Goal: Entertainment & Leisure: Browse casually

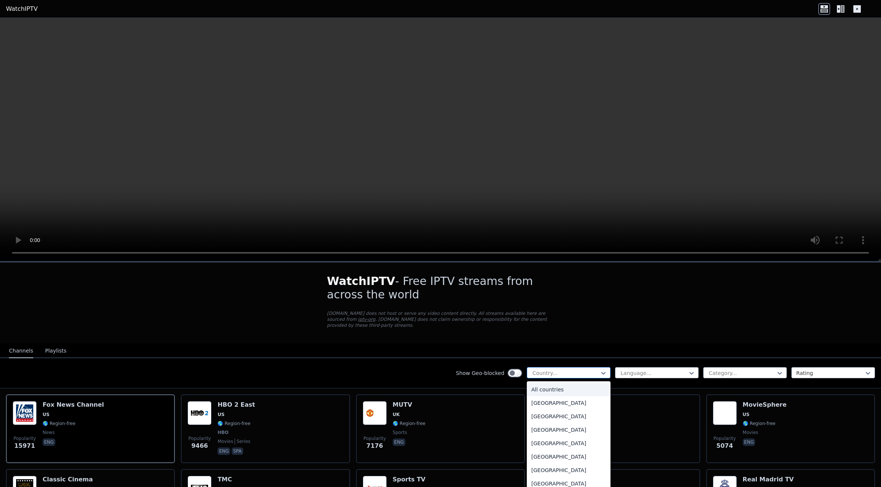
click at [561, 369] on div at bounding box center [566, 372] width 68 height 7
click at [660, 369] on div at bounding box center [654, 372] width 68 height 7
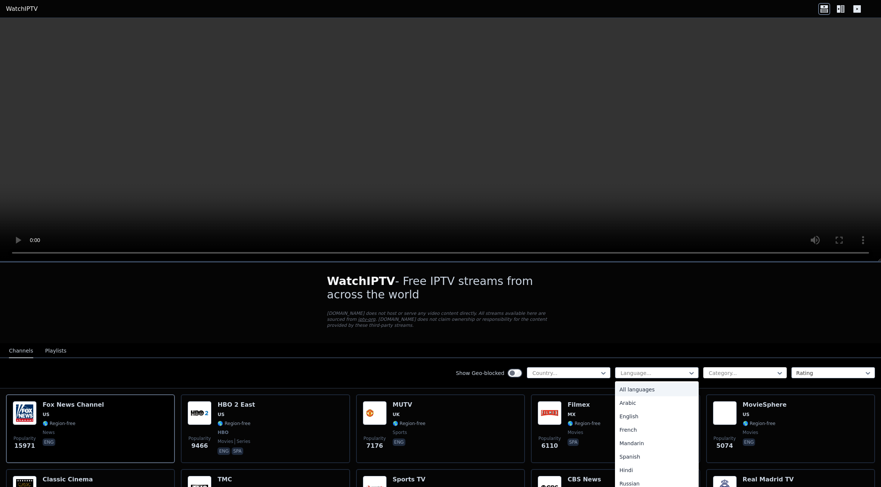
click at [743, 369] on div at bounding box center [742, 372] width 68 height 7
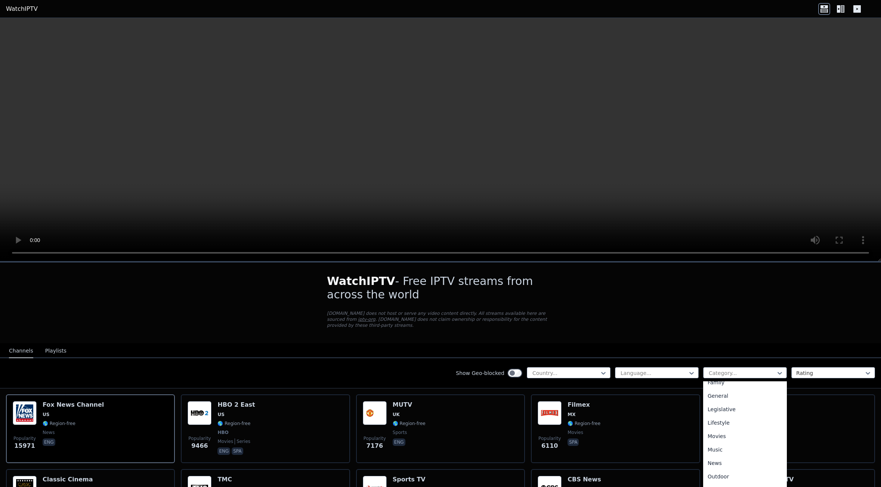
scroll to position [257, 0]
click at [718, 448] on div "Sports" at bounding box center [745, 454] width 84 height 13
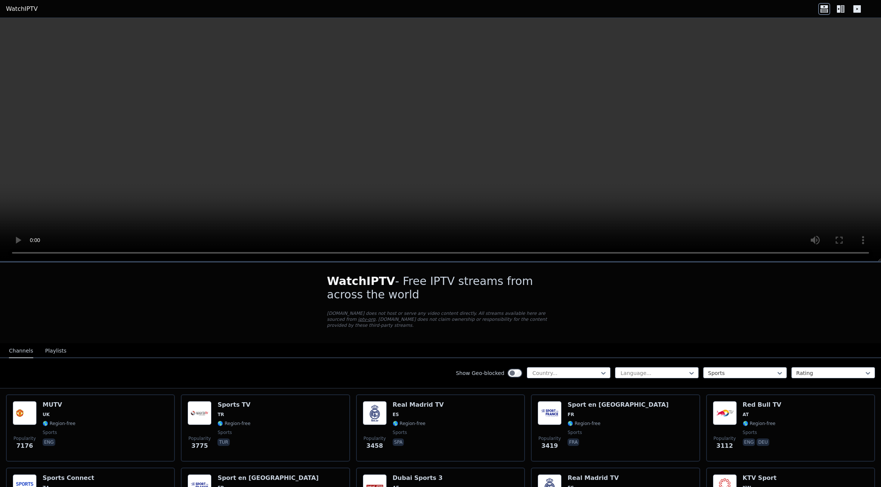
drag, startPoint x: 418, startPoint y: 345, endPoint x: 438, endPoint y: 291, distance: 57.4
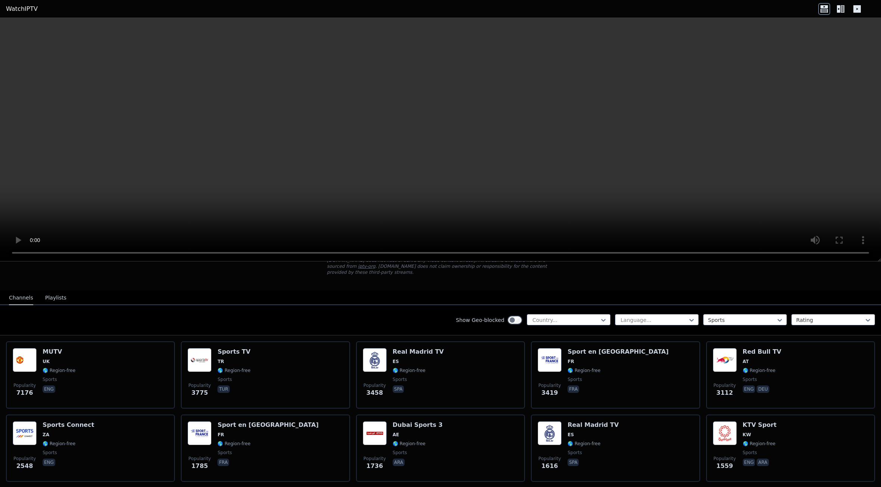
scroll to position [58, 0]
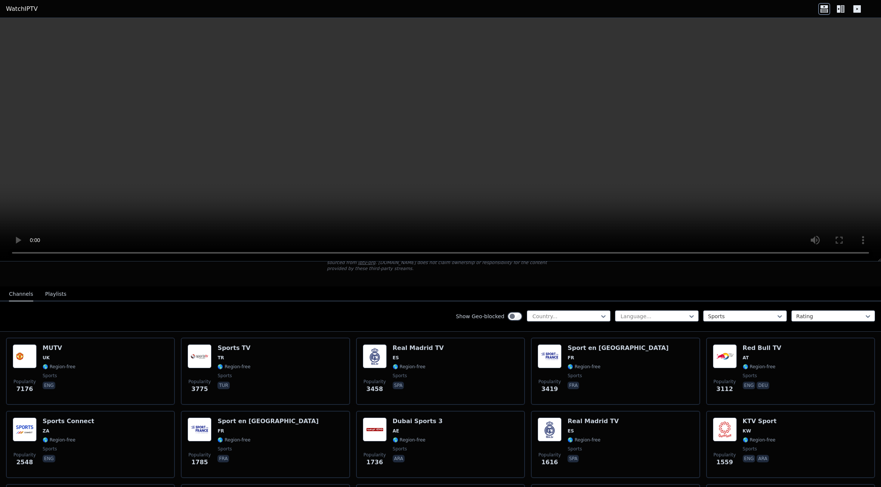
drag, startPoint x: 436, startPoint y: 302, endPoint x: 441, endPoint y: 309, distance: 9.1
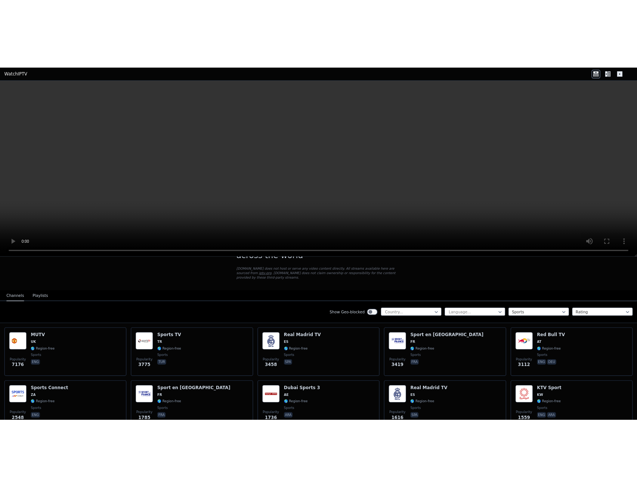
scroll to position [20, 0]
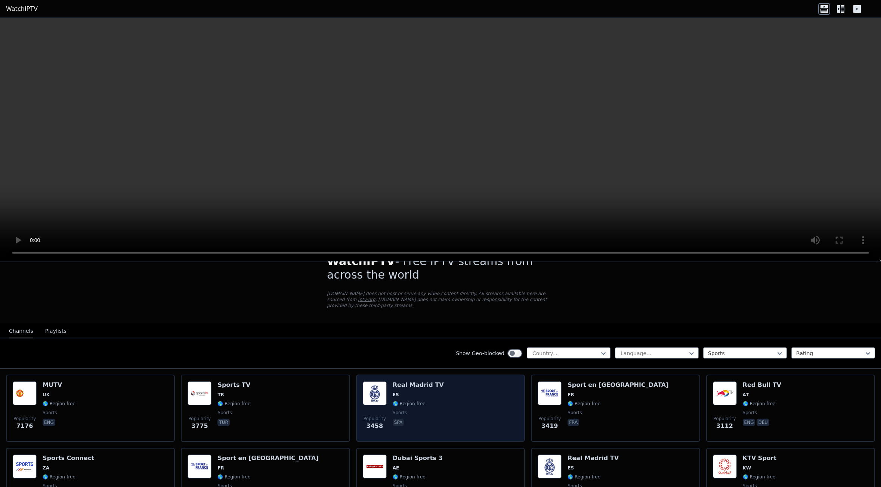
click at [446, 395] on div "Popularity 3458 Real Madrid TV ES 🌎 Region-free sports spa" at bounding box center [440, 408] width 155 height 54
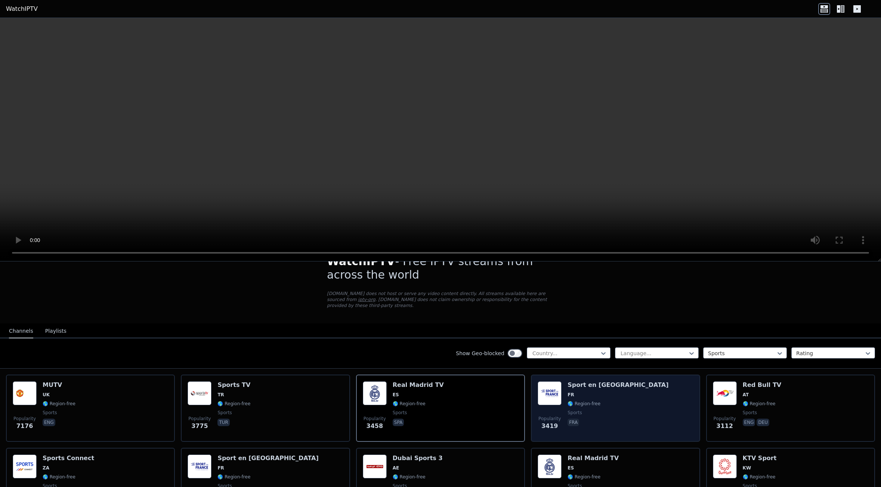
click at [618, 392] on div "Popularity 3419 Sport en [GEOGRAPHIC_DATA] FR 🌎 Region-free sports fra" at bounding box center [614, 408] width 155 height 54
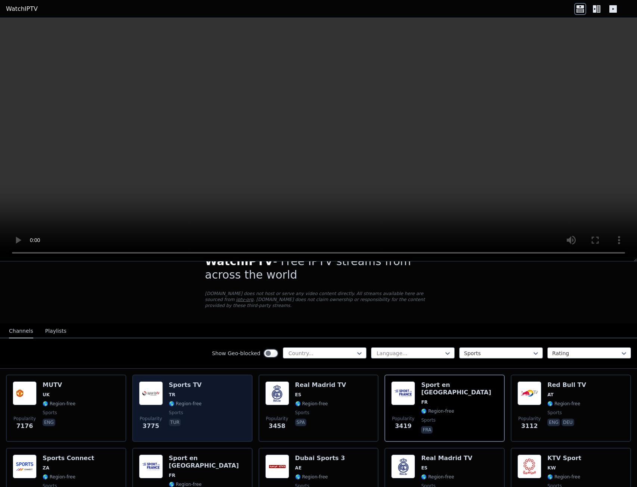
click at [202, 396] on div "Popularity 3775 Sports TV TR 🌎 Region-free sports tur" at bounding box center [192, 408] width 107 height 54
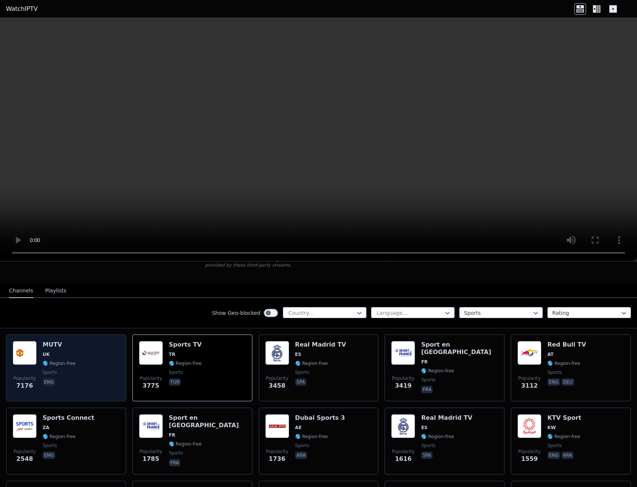
scroll to position [120, 0]
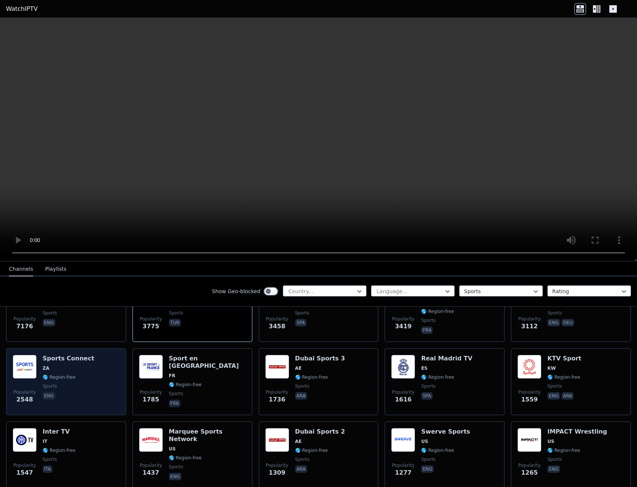
click at [97, 366] on div "Popularity 2548 Sports Connect ZA 🌎 Region-free sports eng" at bounding box center [66, 382] width 107 height 54
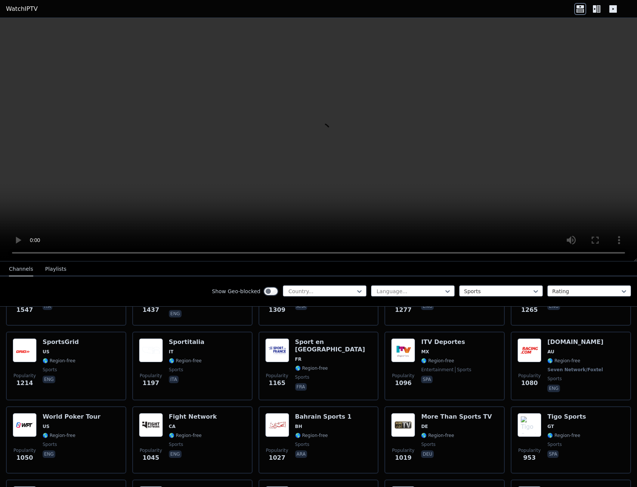
scroll to position [219, 0]
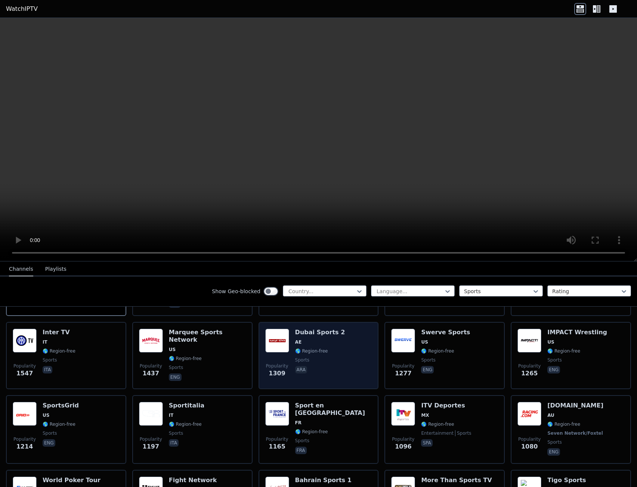
click at [350, 366] on div "Popularity 1309 Dubai Sports 2 AE 🌎 Region-free sports ara" at bounding box center [318, 356] width 107 height 54
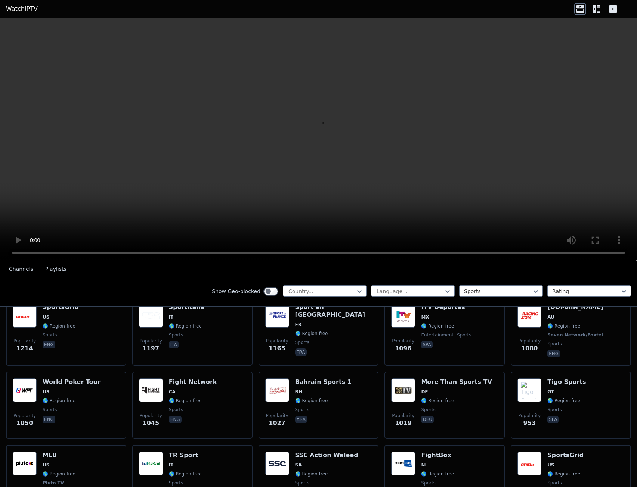
scroll to position [319, 0]
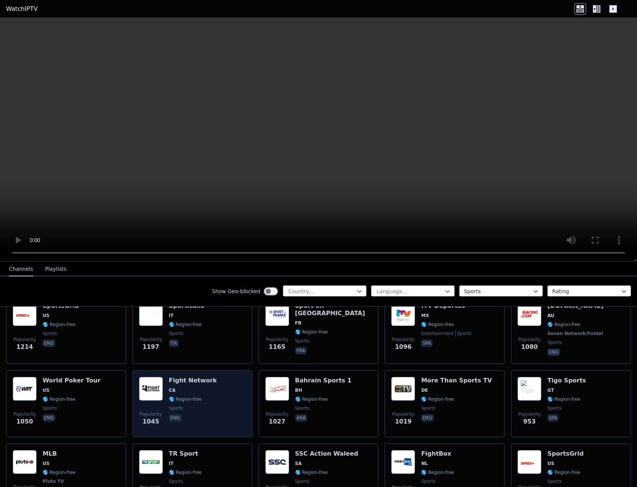
click at [220, 396] on div "Popularity 1045 Fight Network CA 🌎 Region-free sports eng" at bounding box center [192, 404] width 107 height 54
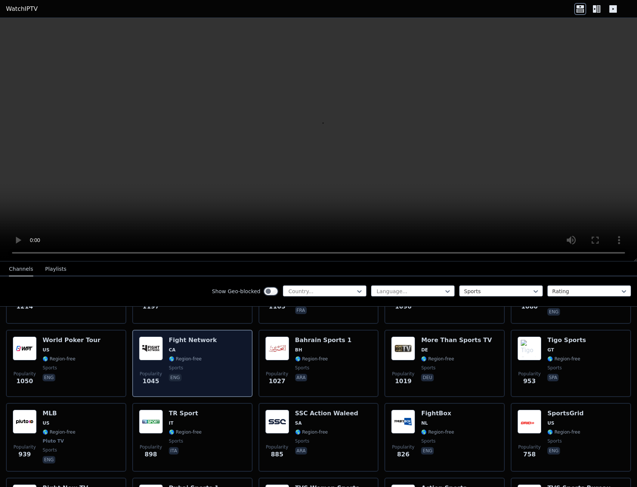
scroll to position [418, 0]
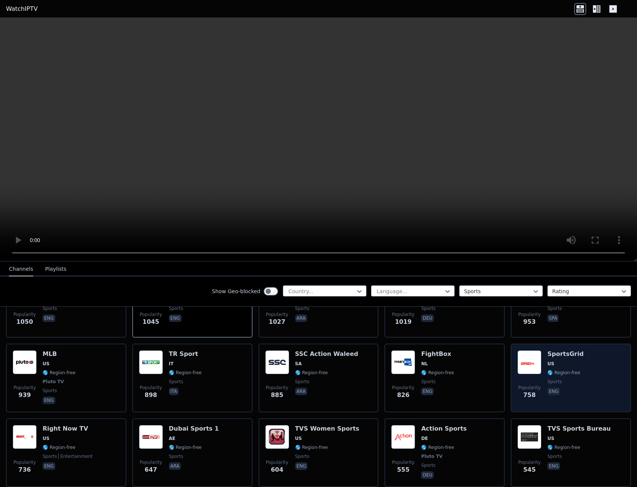
click at [577, 381] on div "Popularity 758 SportsGrid US 🌎 Region-free sports eng" at bounding box center [570, 377] width 107 height 55
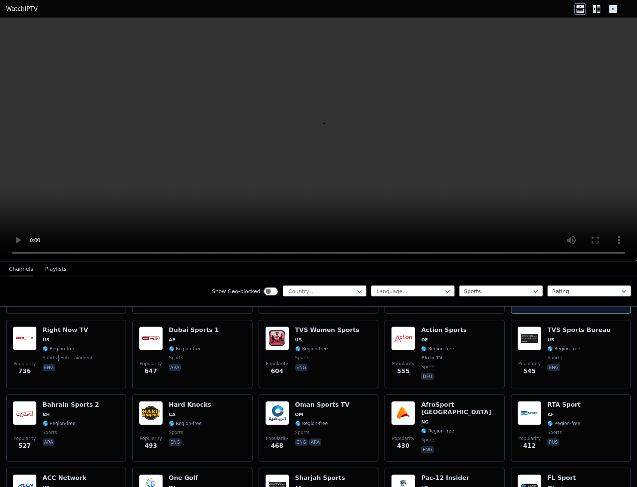
scroll to position [518, 0]
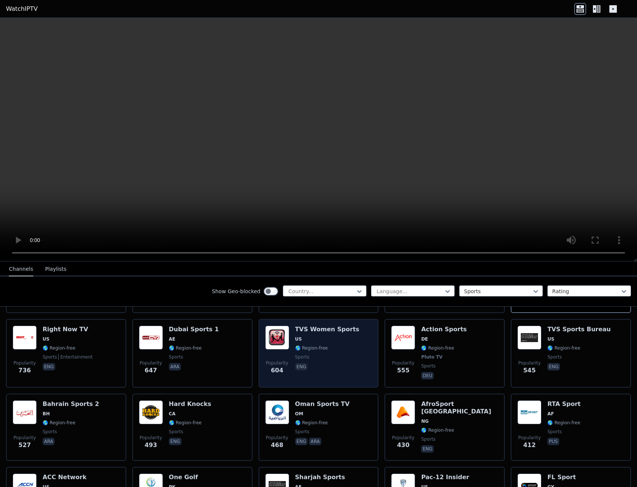
click at [356, 369] on div "Popularity 604 TVS Women Sports US 🌎 Region-free sports eng" at bounding box center [318, 353] width 107 height 55
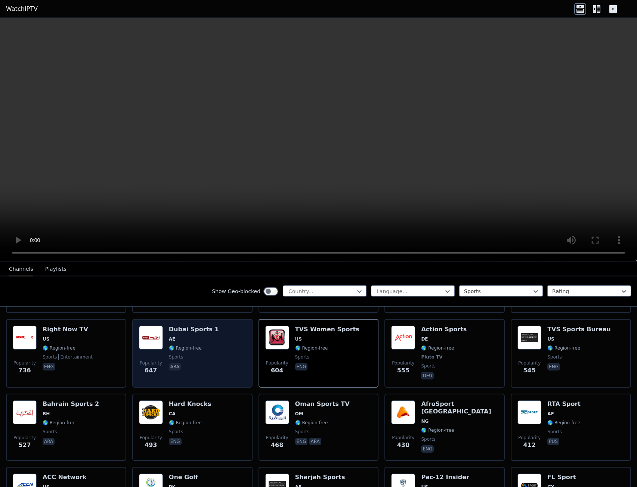
click at [225, 372] on div "Popularity 647 Dubai Sports 1 AE 🌎 Region-free sports ara" at bounding box center [192, 353] width 107 height 55
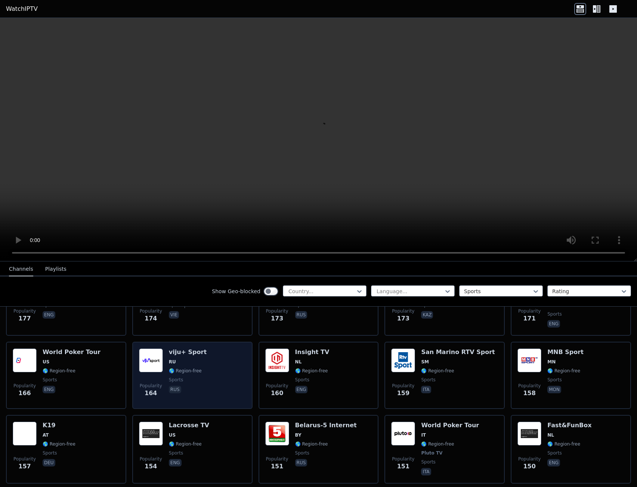
drag, startPoint x: 121, startPoint y: 375, endPoint x: 133, endPoint y: 393, distance: 21.9
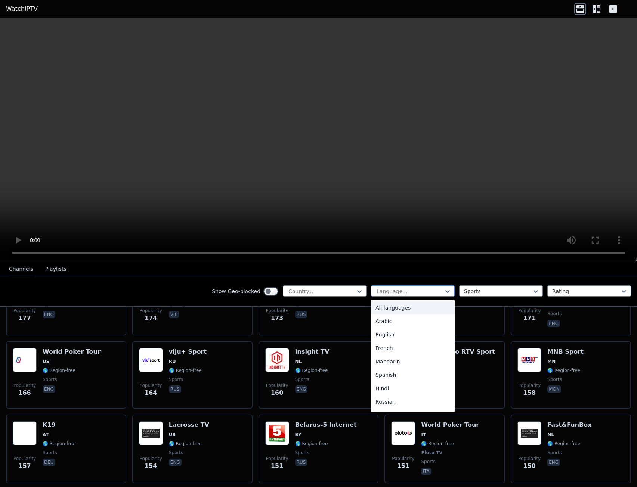
click at [431, 289] on div at bounding box center [410, 291] width 68 height 7
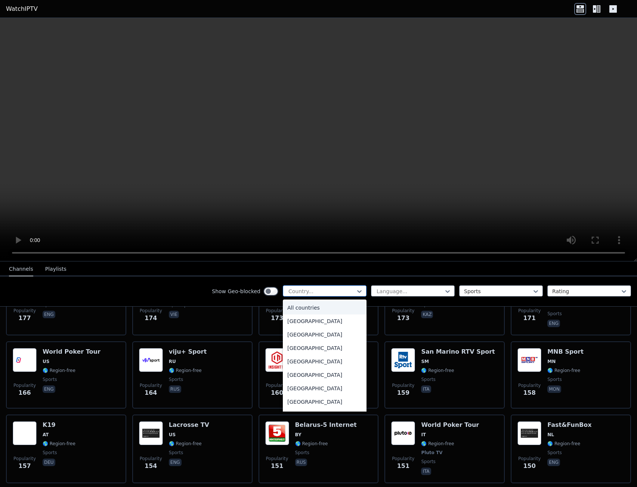
click at [334, 291] on div at bounding box center [322, 291] width 68 height 7
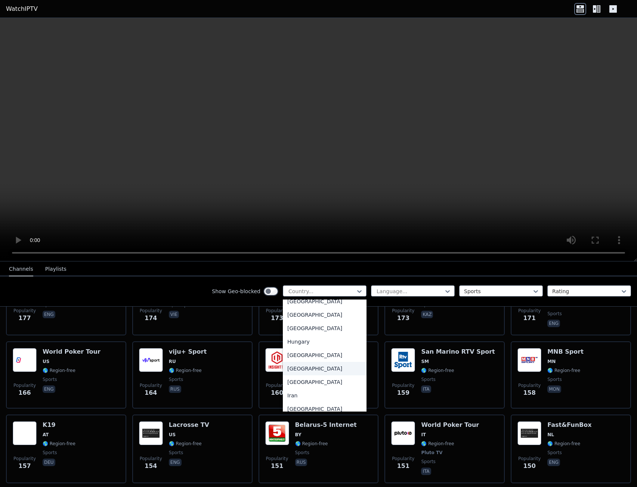
click at [295, 375] on div "[GEOGRAPHIC_DATA]" at bounding box center [325, 368] width 84 height 13
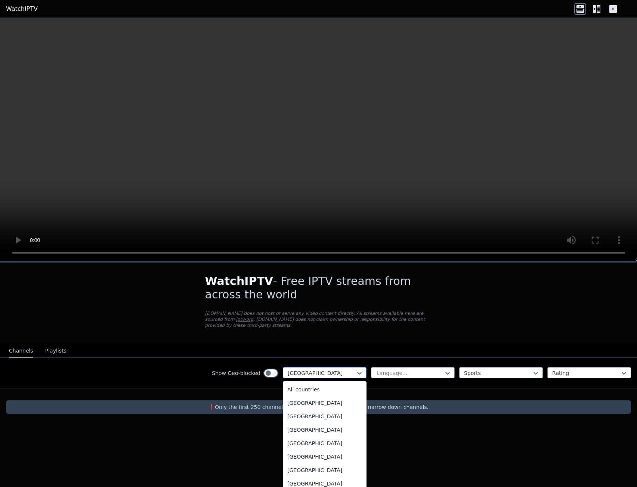
click at [299, 369] on div at bounding box center [322, 372] width 68 height 7
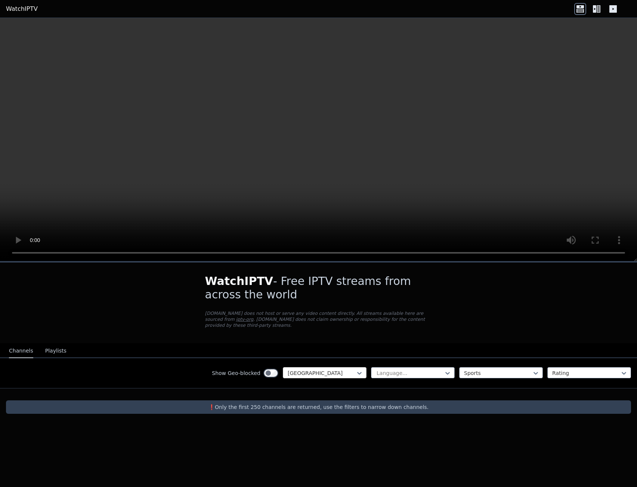
click at [302, 369] on div at bounding box center [322, 372] width 68 height 7
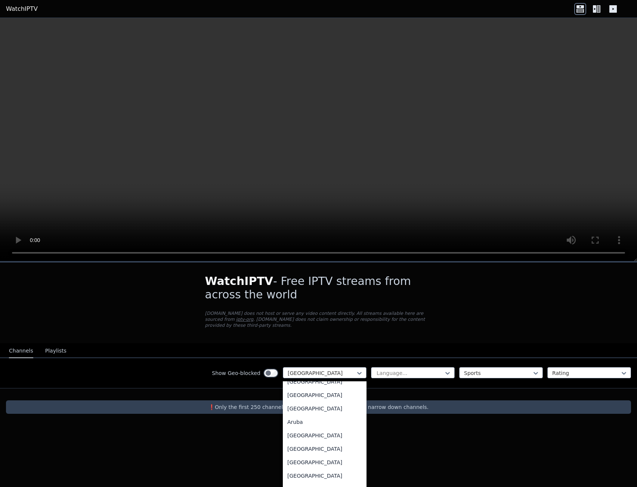
scroll to position [0, 0]
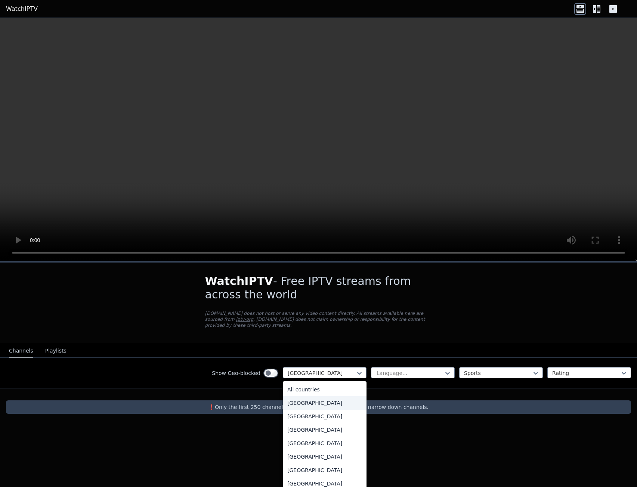
drag, startPoint x: 316, startPoint y: 399, endPoint x: 321, endPoint y: 387, distance: 13.2
click at [316, 399] on div "[GEOGRAPHIC_DATA]" at bounding box center [325, 402] width 84 height 13
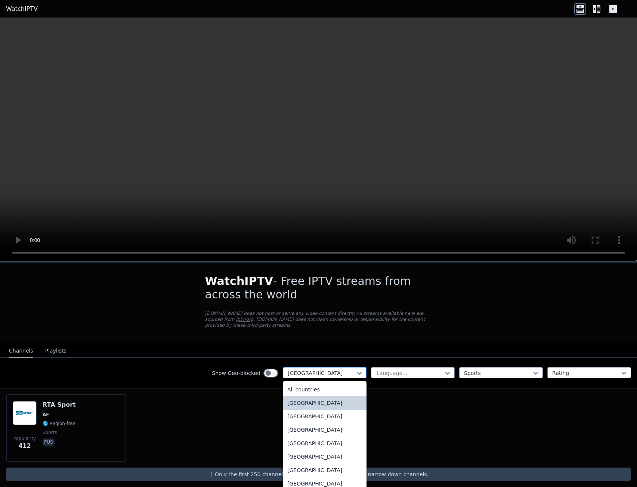
click at [324, 369] on div at bounding box center [322, 372] width 68 height 7
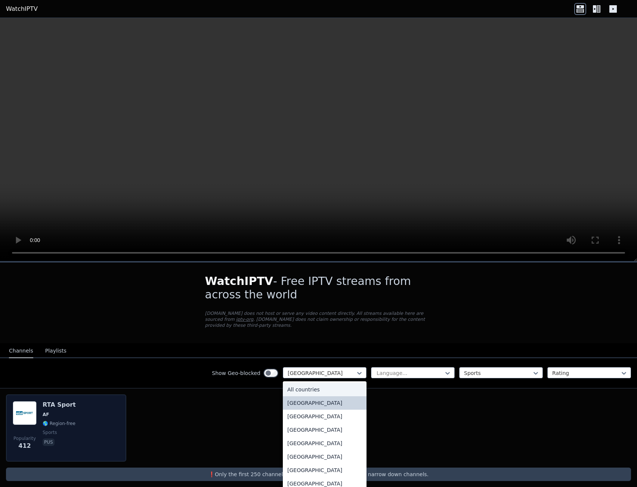
click at [68, 421] on span "🌎 Region-free" at bounding box center [59, 424] width 33 height 6
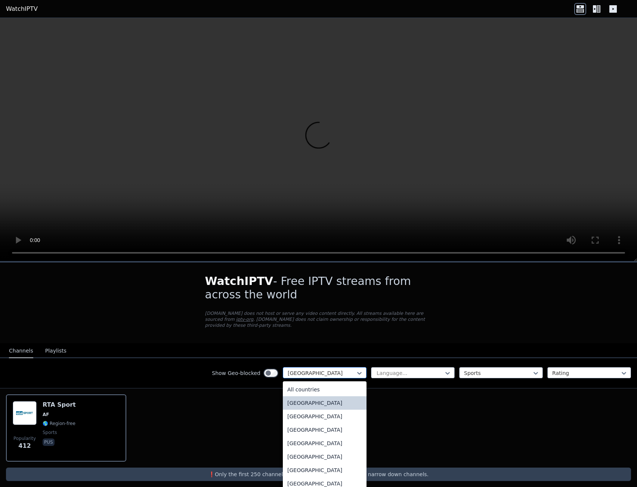
click at [351, 367] on div "[GEOGRAPHIC_DATA]" at bounding box center [325, 372] width 84 height 11
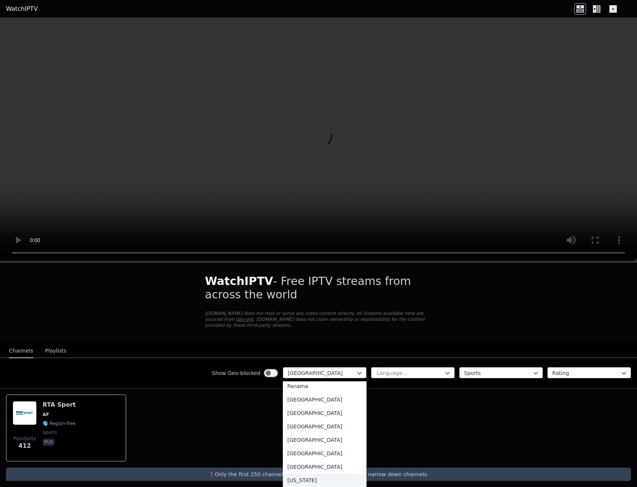
scroll to position [1875, 0]
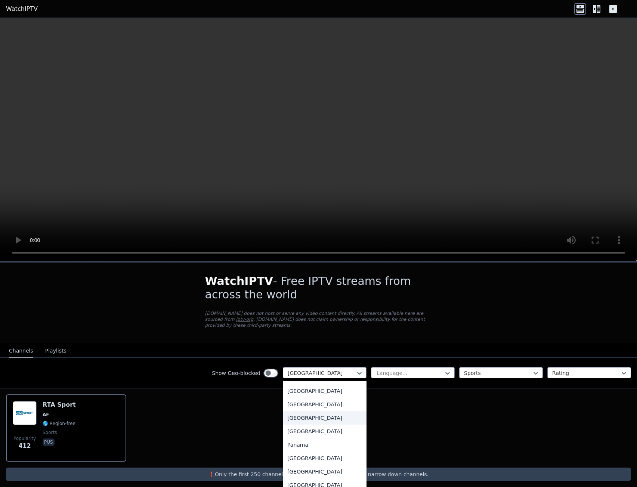
click at [307, 415] on div "[GEOGRAPHIC_DATA]" at bounding box center [325, 417] width 84 height 13
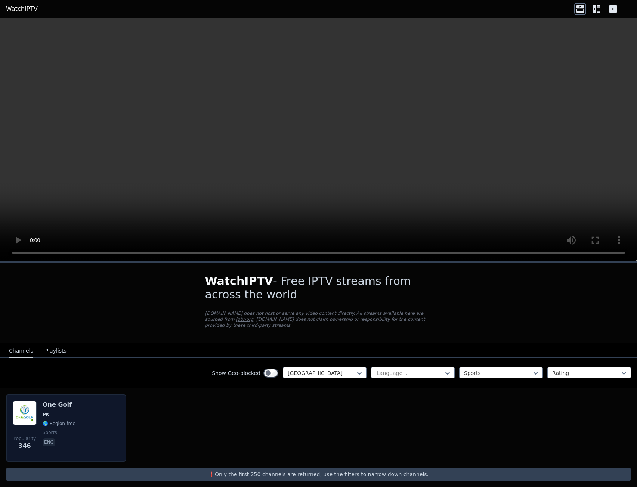
click at [61, 421] on div "One Golf PK 🌎 Region-free sports eng" at bounding box center [59, 428] width 33 height 54
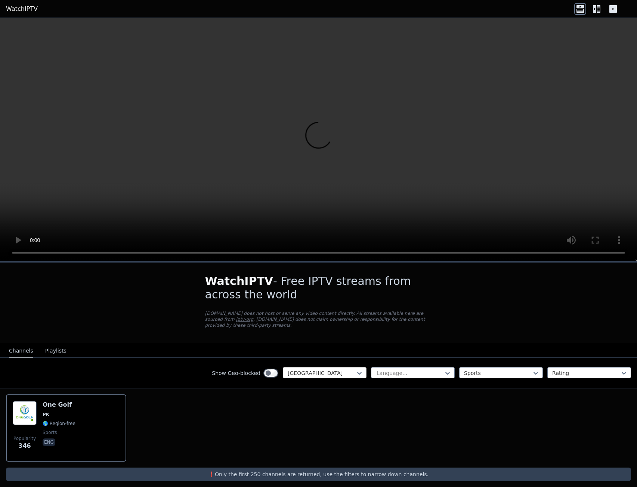
click at [350, 369] on div at bounding box center [322, 372] width 68 height 7
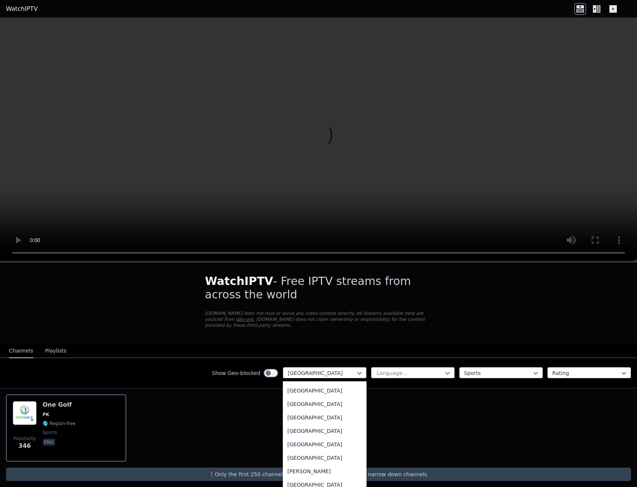
scroll to position [416, 0]
click at [311, 412] on div "[GEOGRAPHIC_DATA]" at bounding box center [325, 416] width 84 height 13
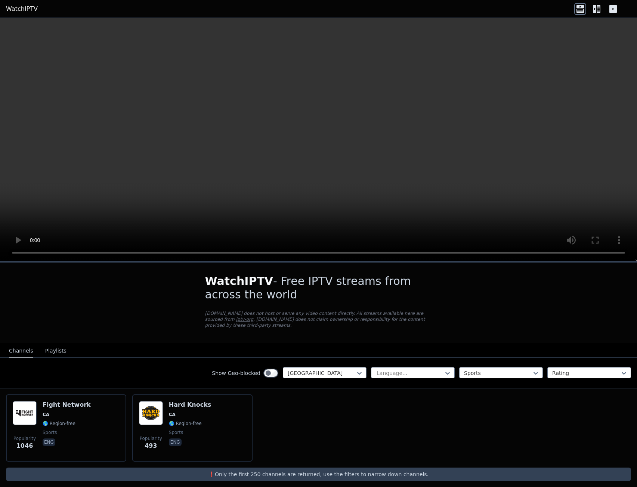
drag, startPoint x: 343, startPoint y: 409, endPoint x: 273, endPoint y: 413, distance: 69.2
click at [341, 410] on div "Popularity 1046 Fight Network CA 🌎 Region-free sports eng Popularity 493 Hard K…" at bounding box center [318, 427] width 637 height 79
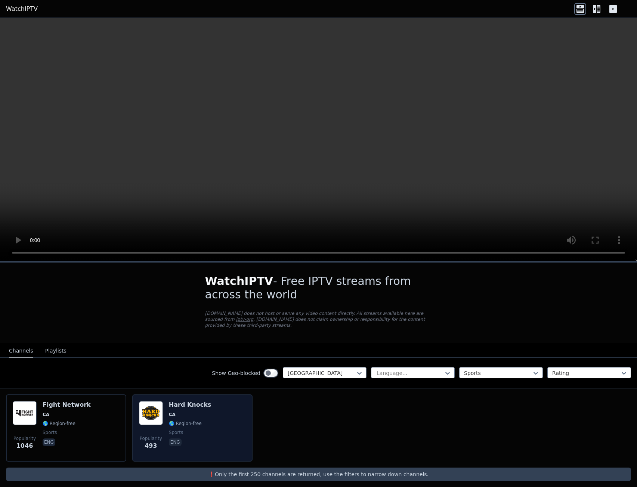
click at [216, 422] on div "Popularity 493 Hard Knocks CA 🌎 Region-free sports eng" at bounding box center [192, 428] width 107 height 54
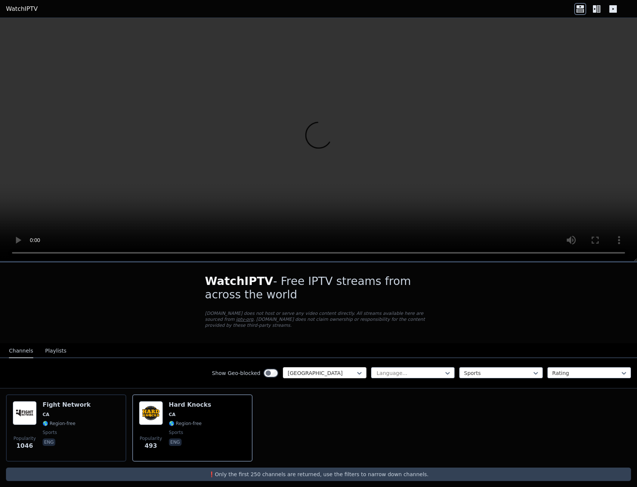
click at [353, 369] on div at bounding box center [322, 372] width 68 height 7
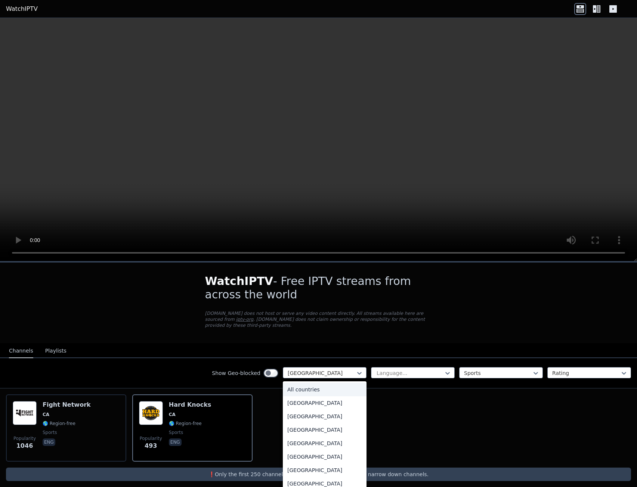
click at [313, 383] on div "All countries" at bounding box center [325, 389] width 84 height 13
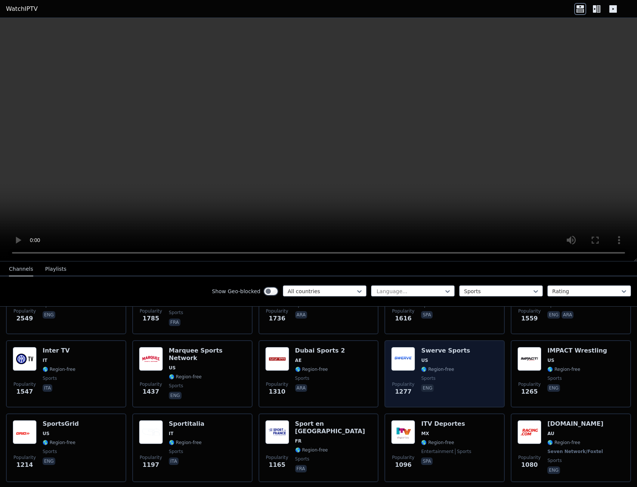
scroll to position [199, 0]
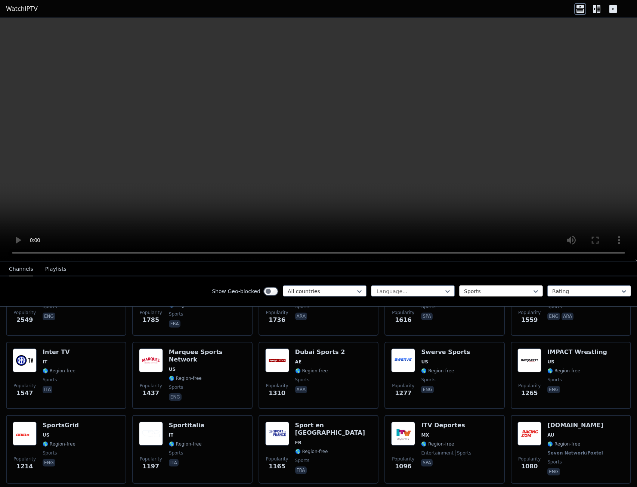
click at [490, 286] on div "Sports" at bounding box center [501, 290] width 84 height 11
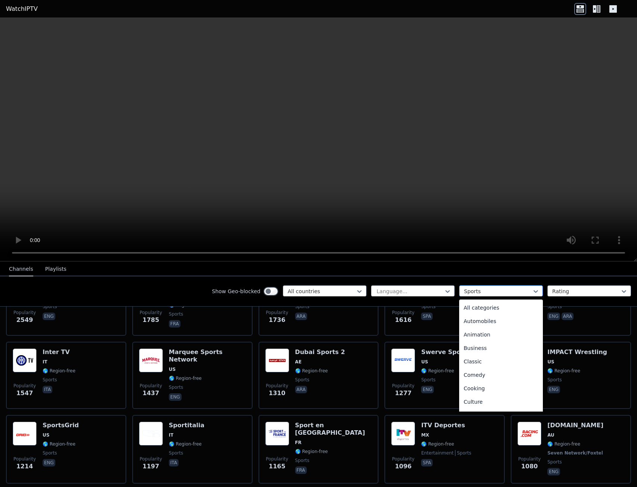
scroll to position [230, 0]
click at [490, 286] on div "Sports" at bounding box center [501, 290] width 84 height 11
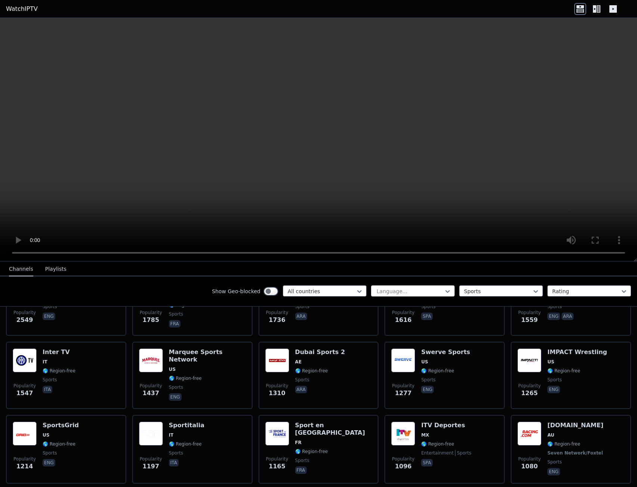
click at [421, 288] on div at bounding box center [410, 291] width 68 height 7
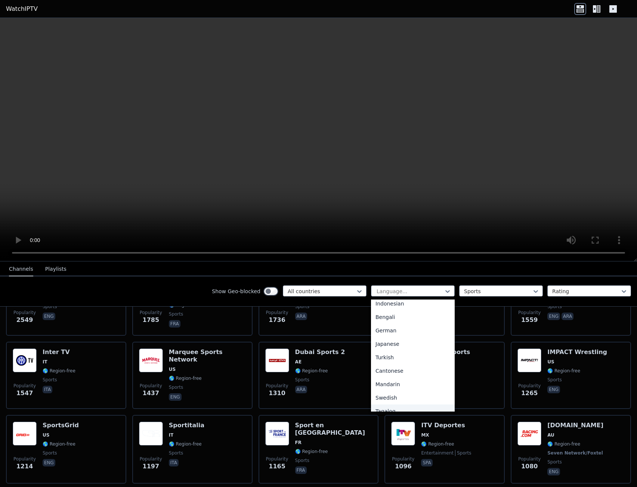
scroll to position [0, 0]
click at [375, 389] on div "Hindi" at bounding box center [413, 388] width 84 height 13
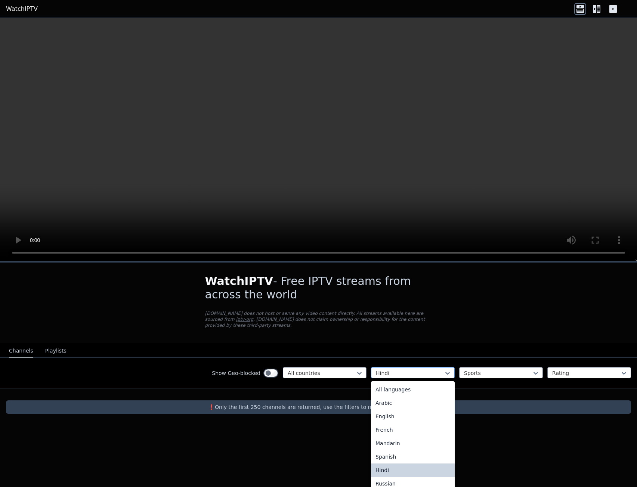
click at [397, 369] on div at bounding box center [410, 372] width 68 height 7
click at [387, 404] on div "Urdu" at bounding box center [413, 410] width 84 height 13
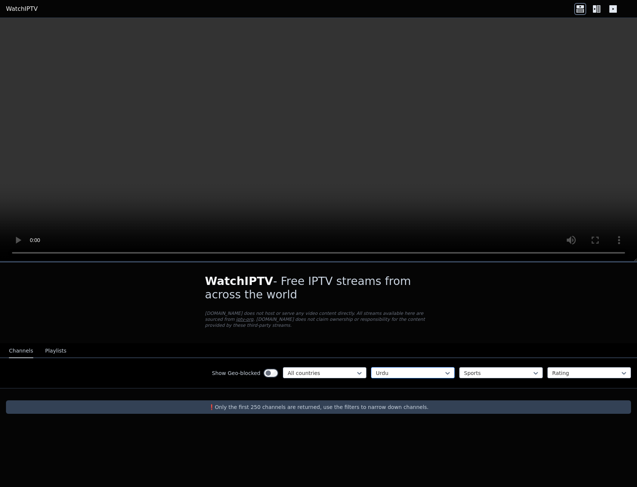
click at [411, 370] on div at bounding box center [410, 372] width 68 height 7
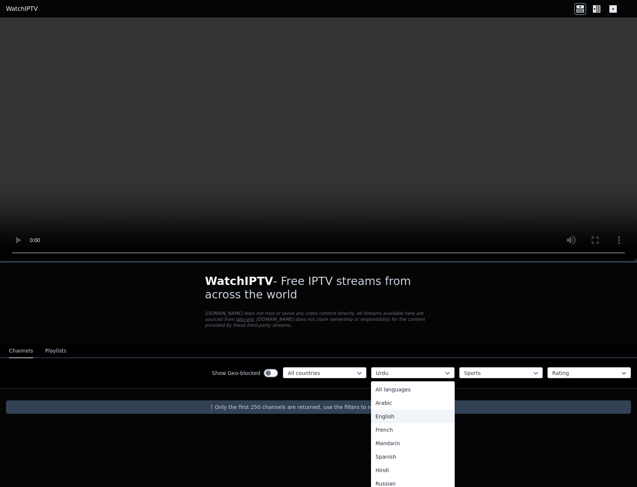
click at [392, 410] on div "English" at bounding box center [413, 416] width 84 height 13
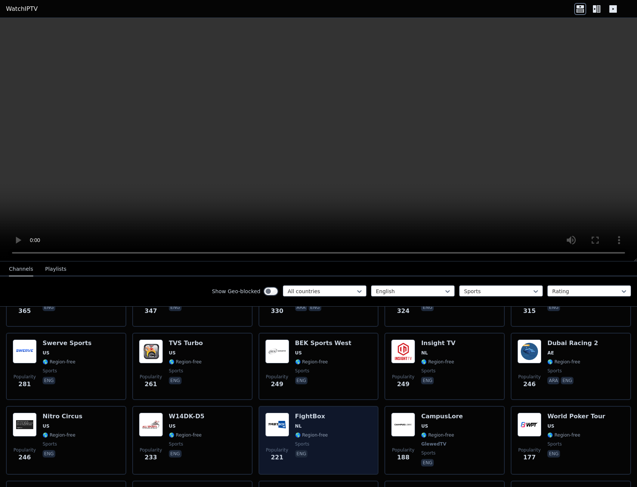
scroll to position [498, 0]
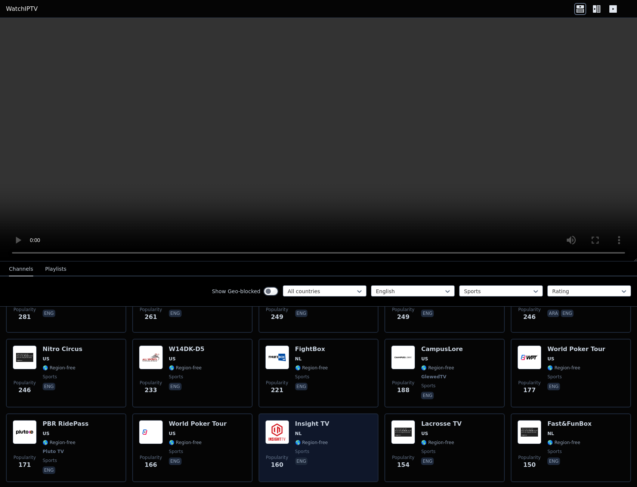
click at [339, 427] on div "Popularity 160 Insight TV NL 🌎 Region-free sports eng" at bounding box center [318, 447] width 107 height 55
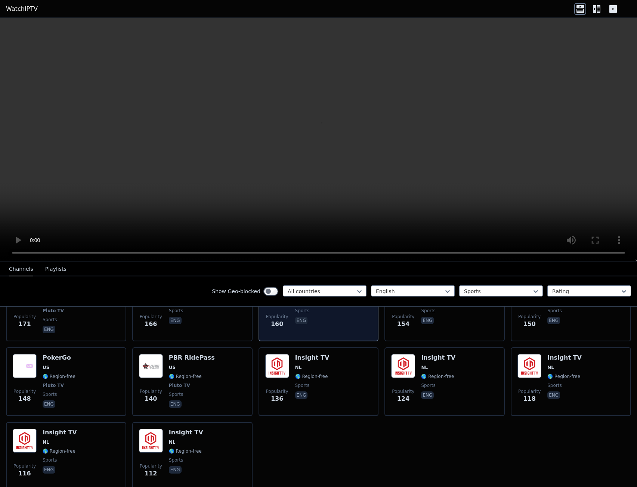
scroll to position [666, 0]
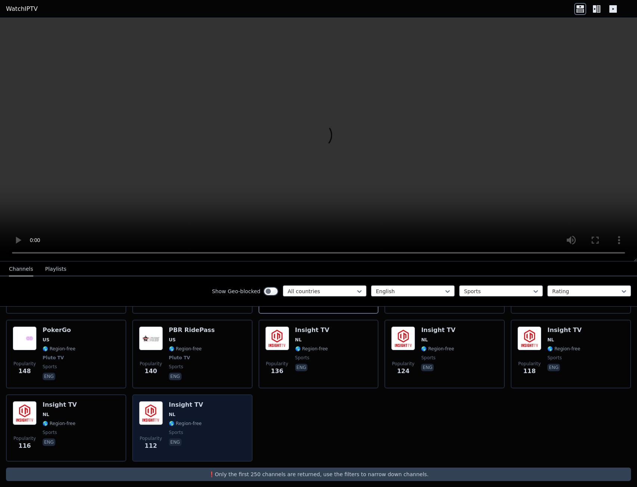
click at [210, 419] on div "Popularity 112 Insight TV NL 🌎 Region-free sports eng" at bounding box center [192, 428] width 107 height 54
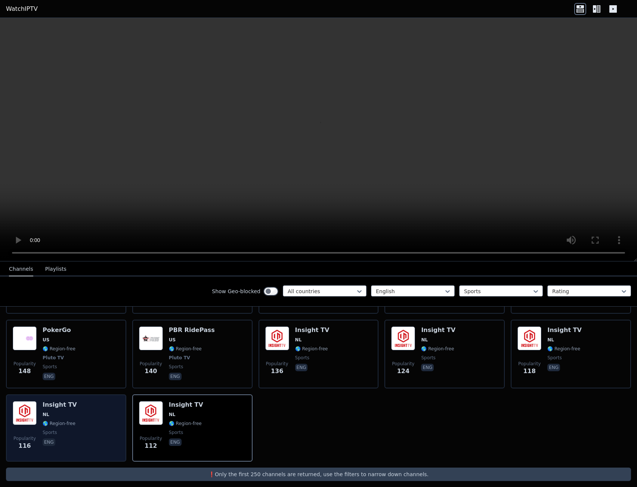
click at [102, 418] on div "Popularity 116 Insight TV NL 🌎 Region-free sports eng" at bounding box center [66, 428] width 107 height 54
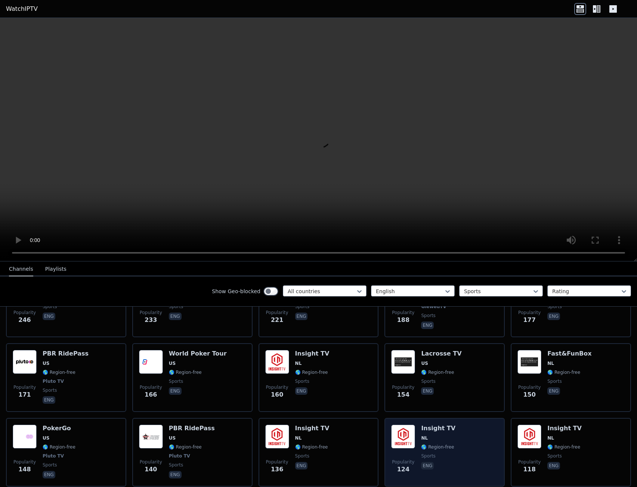
scroll to position [567, 0]
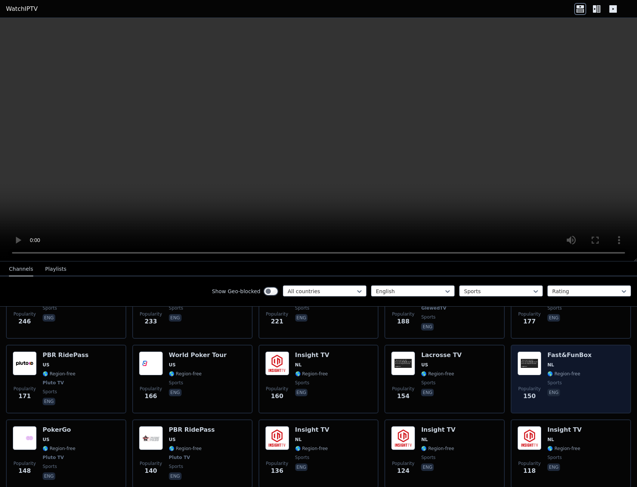
click at [549, 371] on span "🌎 Region-free" at bounding box center [563, 374] width 33 height 6
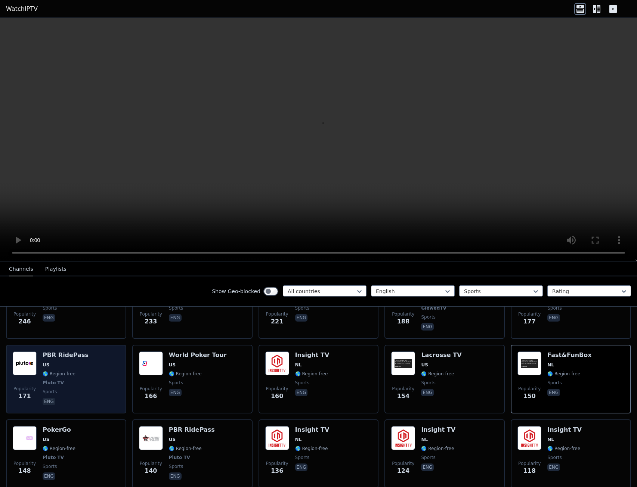
click at [99, 374] on div "Popularity 171 PBR RidePass US 🌎 Region-free Pluto TV sports eng" at bounding box center [66, 378] width 107 height 55
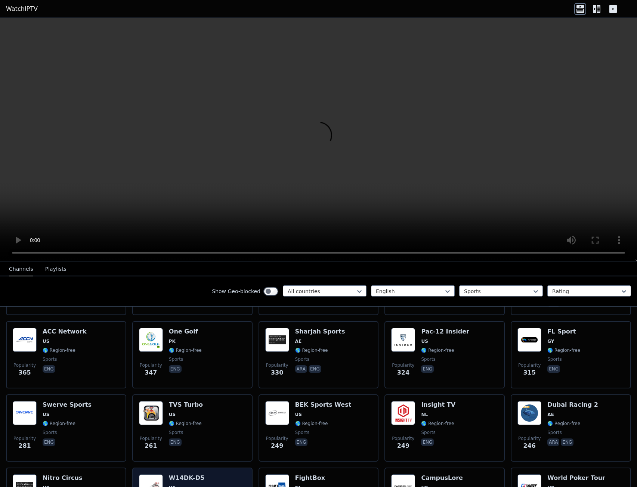
scroll to position [368, 0]
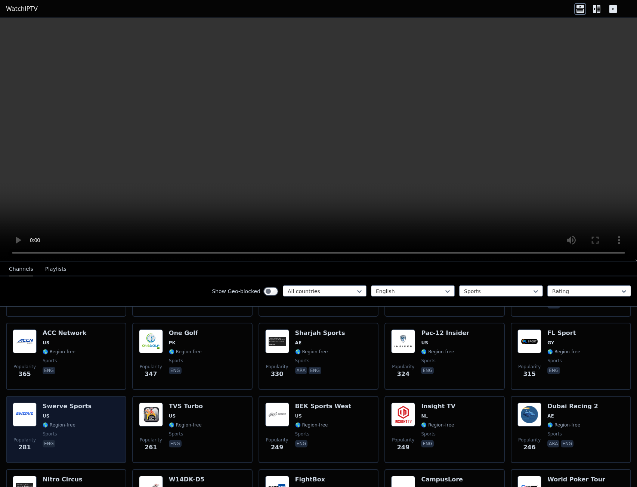
click at [105, 422] on div "Popularity 281 Swerve Sports US 🌎 Region-free sports eng" at bounding box center [66, 430] width 107 height 54
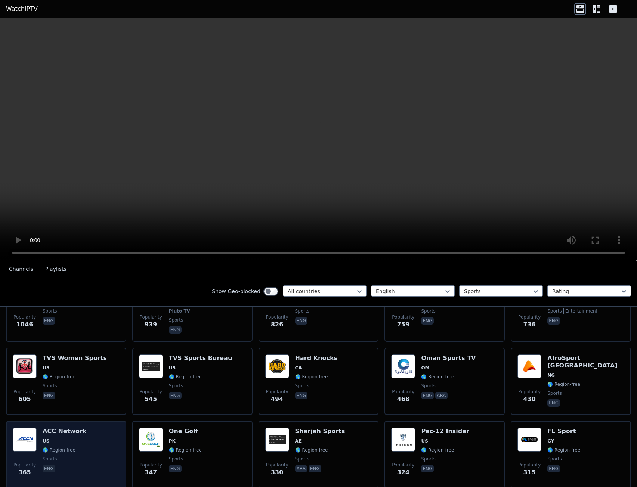
scroll to position [268, 0]
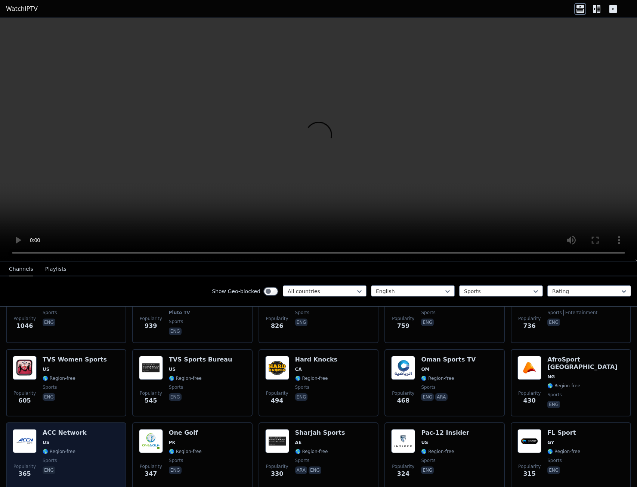
click at [114, 444] on div "Popularity 365 ACC Network US 🌎 Region-free sports eng" at bounding box center [66, 456] width 107 height 54
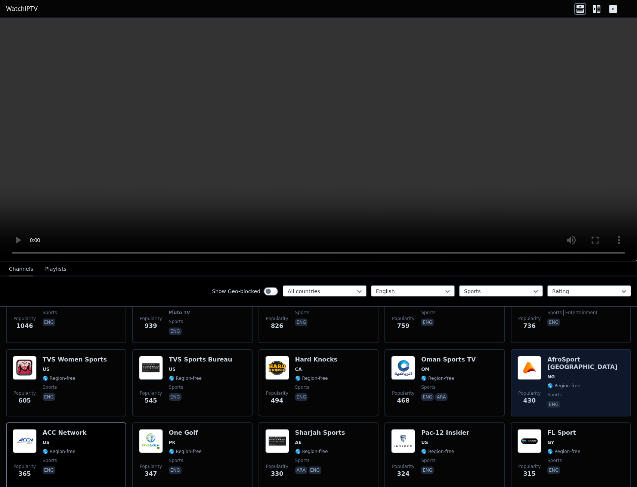
click at [588, 401] on span "eng" at bounding box center [585, 405] width 77 height 9
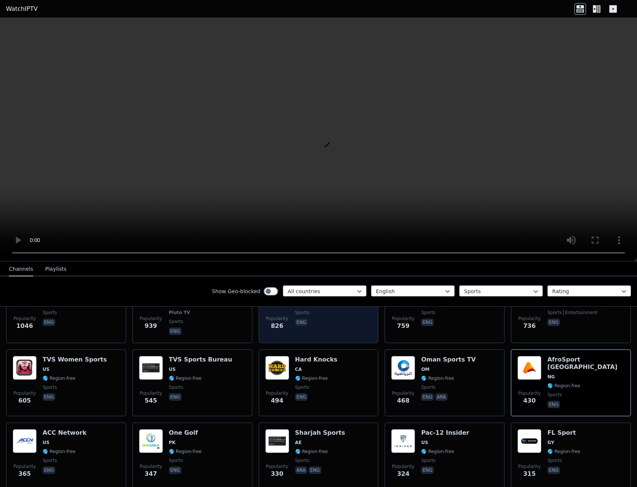
scroll to position [168, 0]
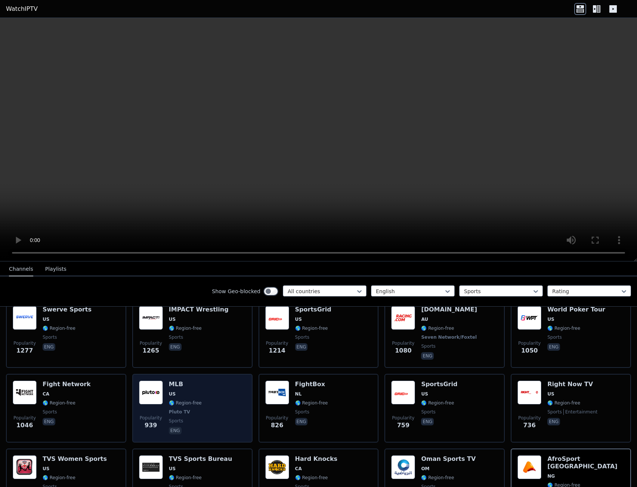
click at [218, 424] on div "Popularity 939 MLB US 🌎 Region-free Pluto TV sports eng" at bounding box center [192, 408] width 107 height 55
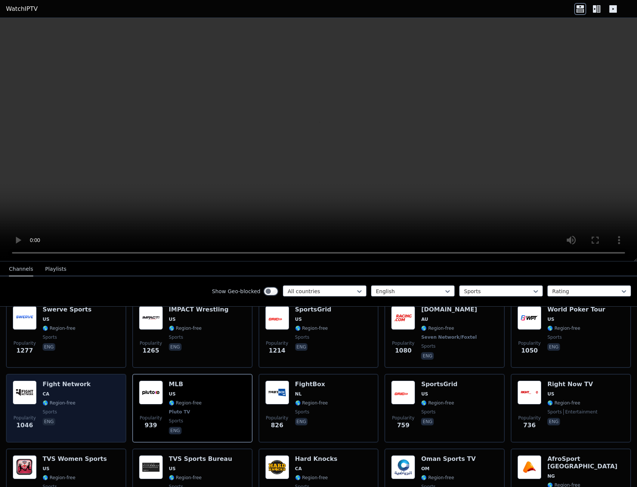
click at [81, 416] on div "Popularity 1046 Fight Network CA 🌎 Region-free sports eng" at bounding box center [66, 408] width 107 height 55
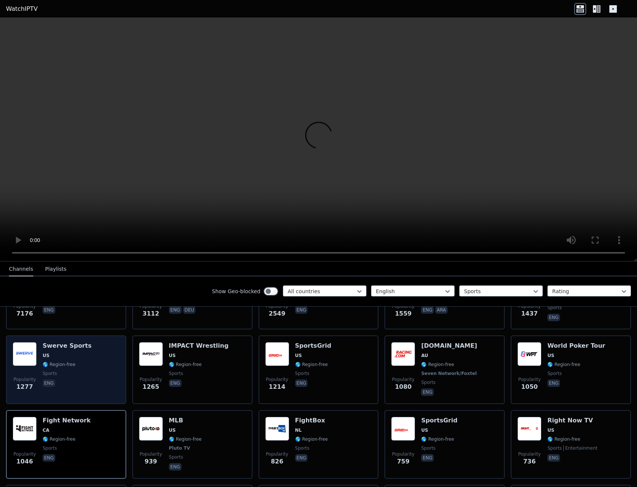
scroll to position [69, 0]
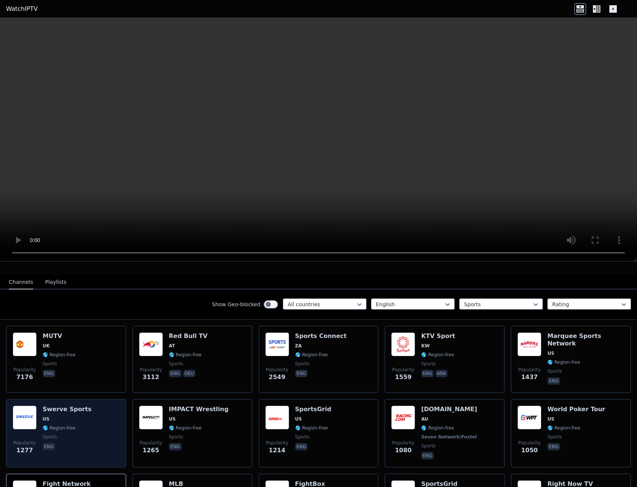
click at [99, 420] on div "Popularity 1277 Swerve Sports US 🌎 Region-free sports eng" at bounding box center [66, 433] width 107 height 55
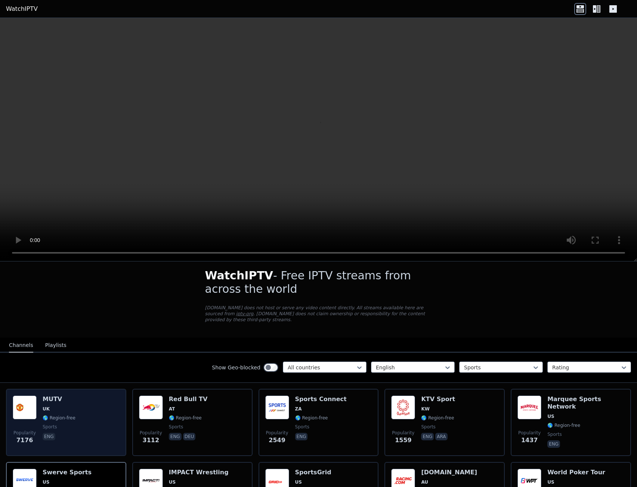
scroll to position [0, 0]
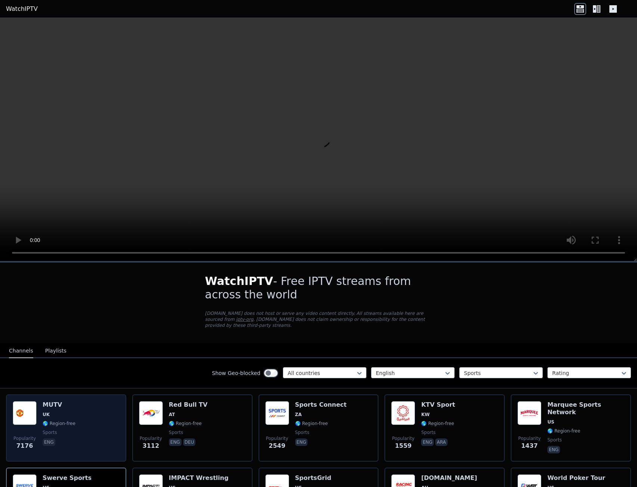
click at [98, 422] on div "Popularity 7176 MUTV [GEOGRAPHIC_DATA] 🌎 Region-free sports eng" at bounding box center [66, 428] width 107 height 54
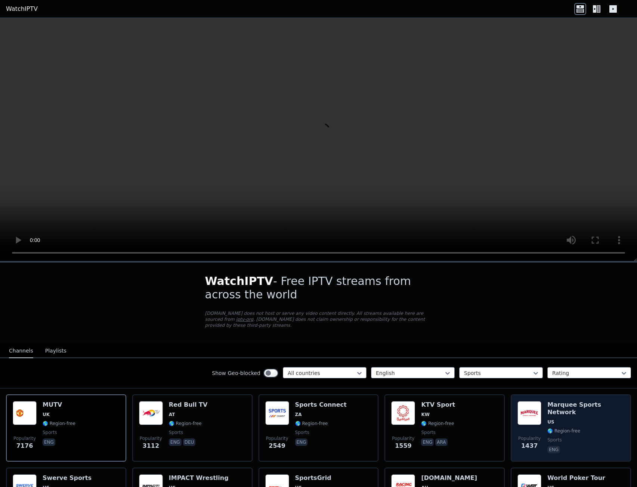
click at [587, 428] on span "🌎 Region-free" at bounding box center [585, 431] width 77 height 6
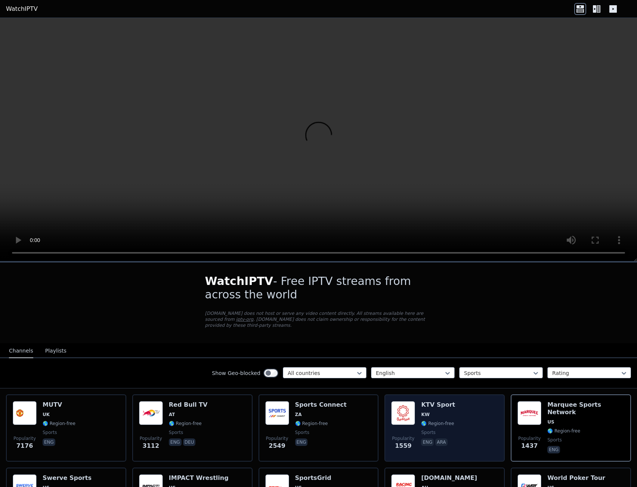
click at [476, 427] on div "Popularity 1559 KTV Sport KW 🌎 Region-free sports eng ara" at bounding box center [444, 428] width 107 height 54
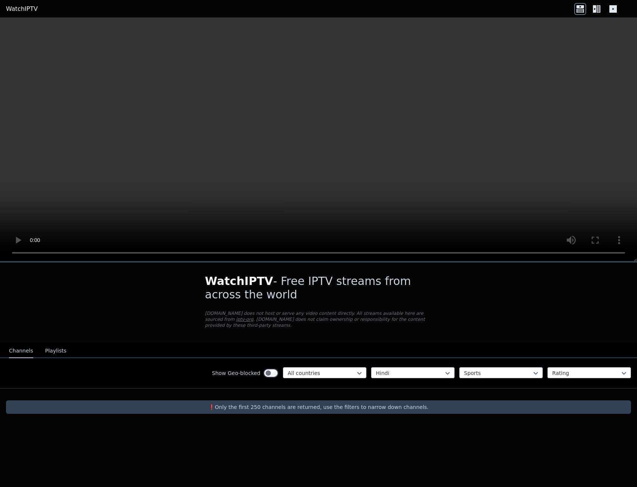
drag, startPoint x: 486, startPoint y: 289, endPoint x: 482, endPoint y: 288, distance: 3.9
drag, startPoint x: 479, startPoint y: 288, endPoint x: 483, endPoint y: 289, distance: 3.8
